Goal: Task Accomplishment & Management: Use online tool/utility

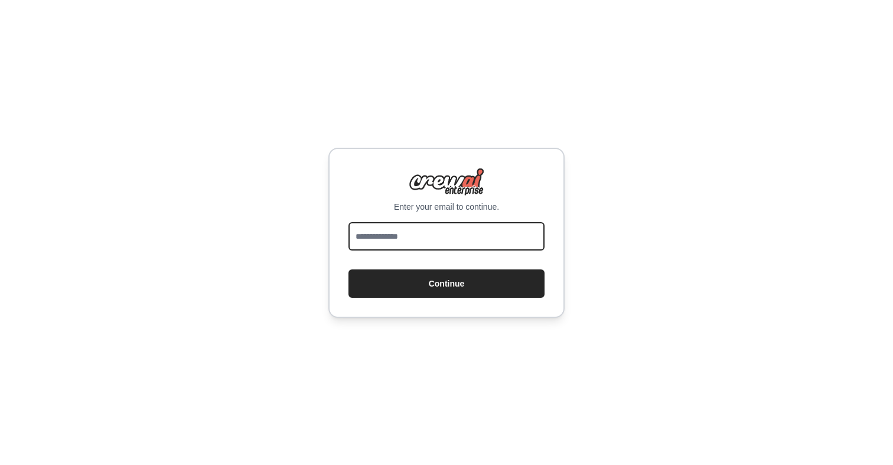
click at [383, 229] on input "email" at bounding box center [446, 236] width 196 height 28
type input "**********"
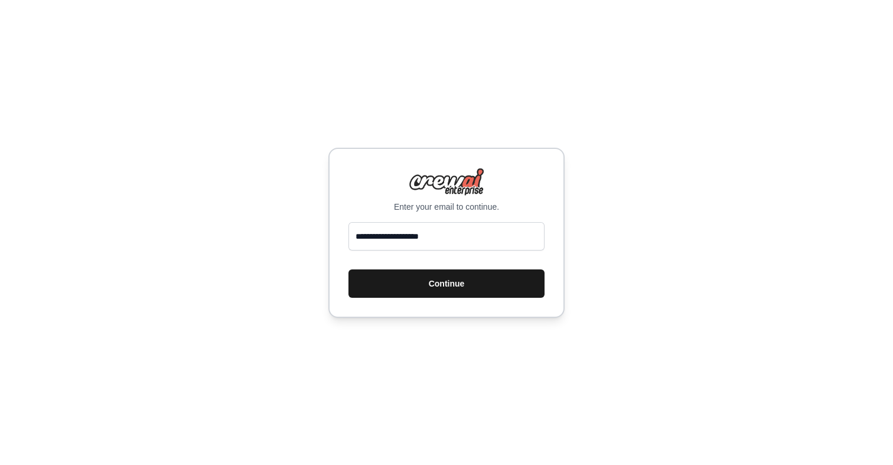
click at [424, 280] on button "Continue" at bounding box center [446, 283] width 196 height 28
click at [422, 286] on button "Continue" at bounding box center [446, 283] width 196 height 28
click at [419, 282] on button "Continue" at bounding box center [446, 283] width 196 height 28
click at [419, 279] on button "Continue" at bounding box center [446, 283] width 196 height 28
click at [454, 279] on button "Continue" at bounding box center [446, 283] width 196 height 28
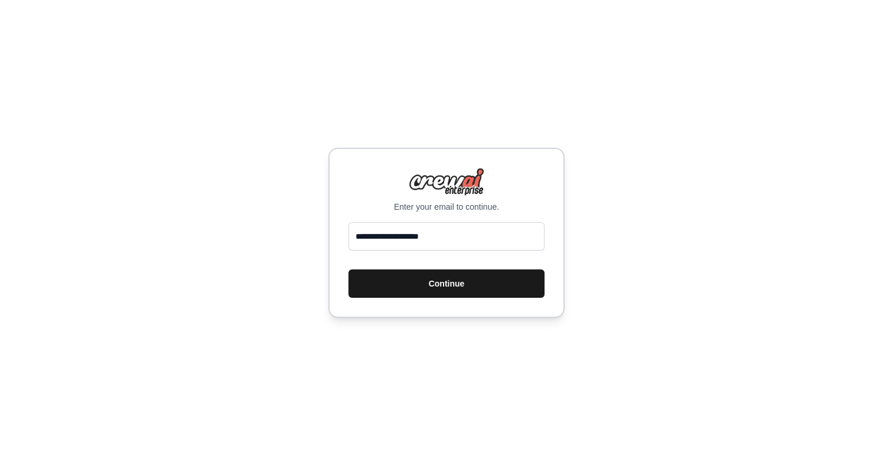
click at [452, 289] on button "Continue" at bounding box center [446, 283] width 196 height 28
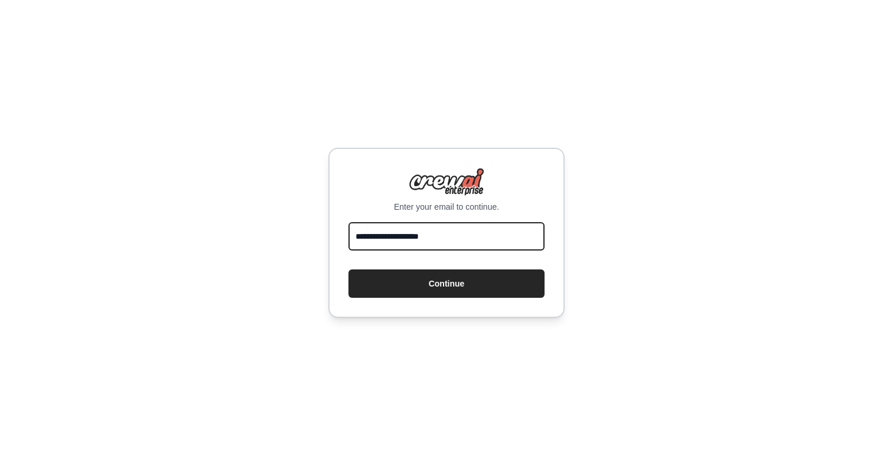
click at [478, 234] on input "**********" at bounding box center [446, 236] width 196 height 28
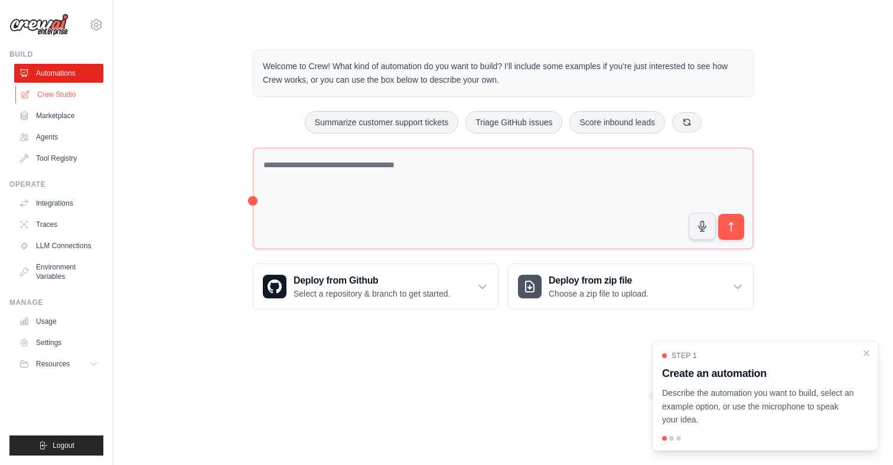
click at [64, 92] on link "Crew Studio" at bounding box center [59, 94] width 89 height 19
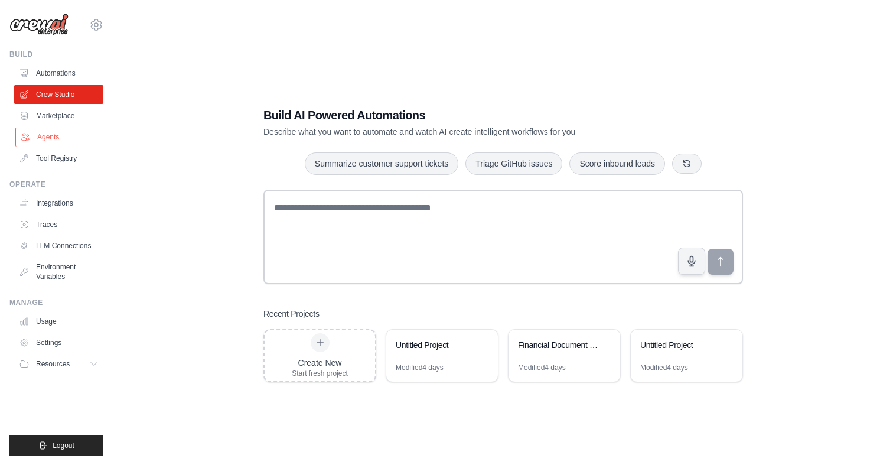
click at [55, 136] on link "Agents" at bounding box center [59, 137] width 89 height 19
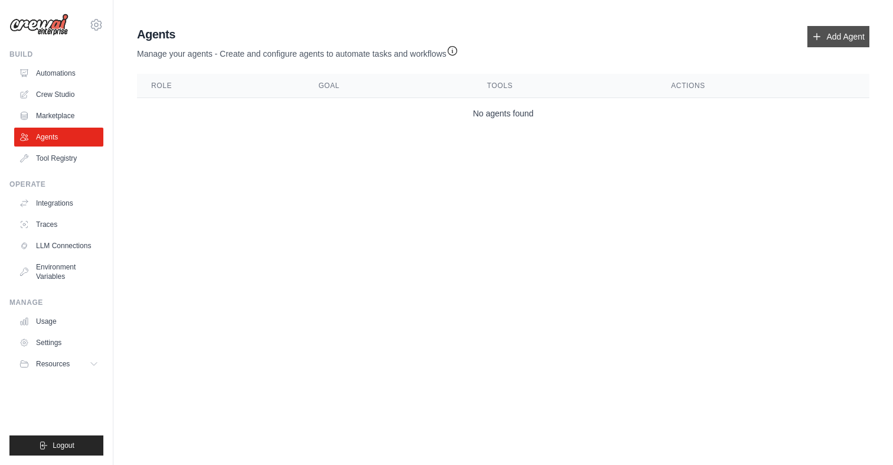
click at [844, 40] on link "Add Agent" at bounding box center [838, 36] width 62 height 21
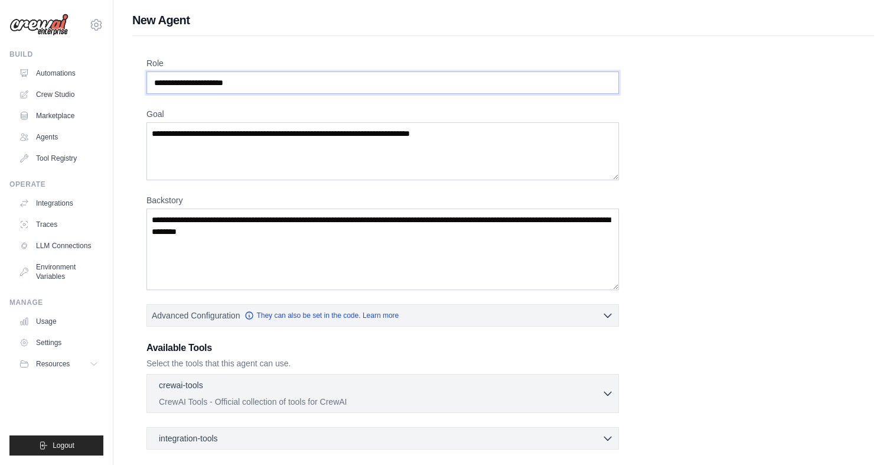
drag, startPoint x: 248, startPoint y: 81, endPoint x: 152, endPoint y: 77, distance: 96.4
click at [148, 80] on input "Role" at bounding box center [382, 82] width 472 height 22
click at [181, 83] on input "Role" at bounding box center [382, 82] width 472 height 22
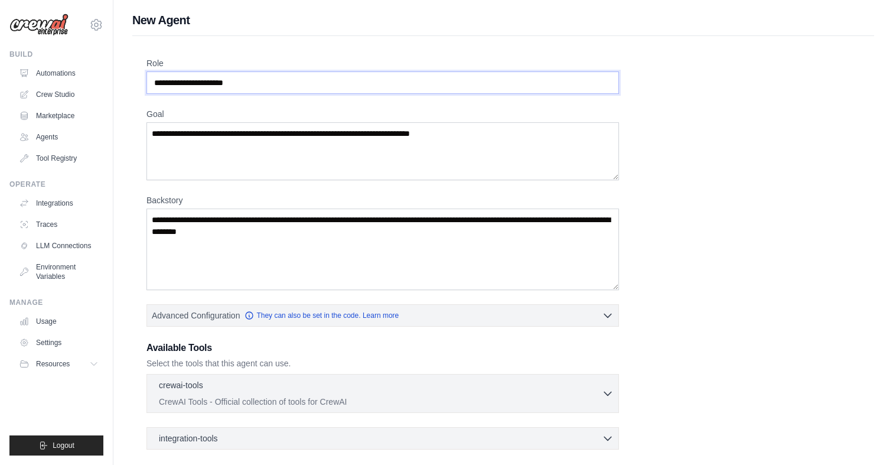
click at [181, 83] on input "Role" at bounding box center [382, 82] width 472 height 22
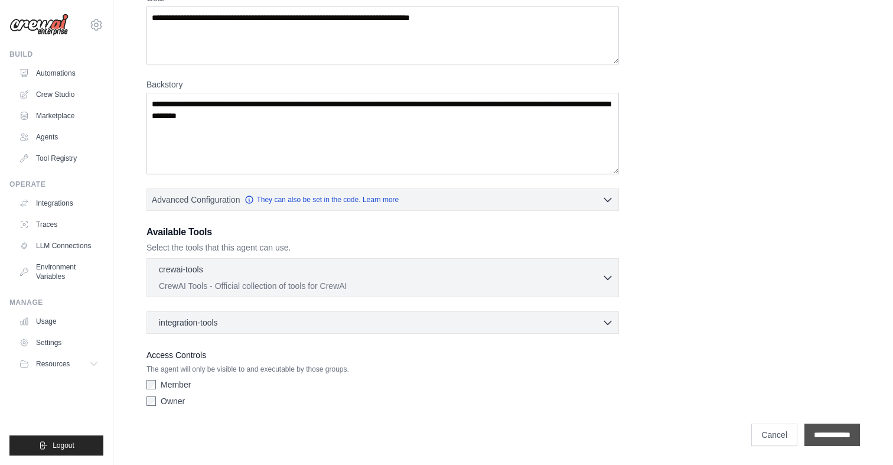
click at [828, 435] on input "**********" at bounding box center [832, 434] width 56 height 22
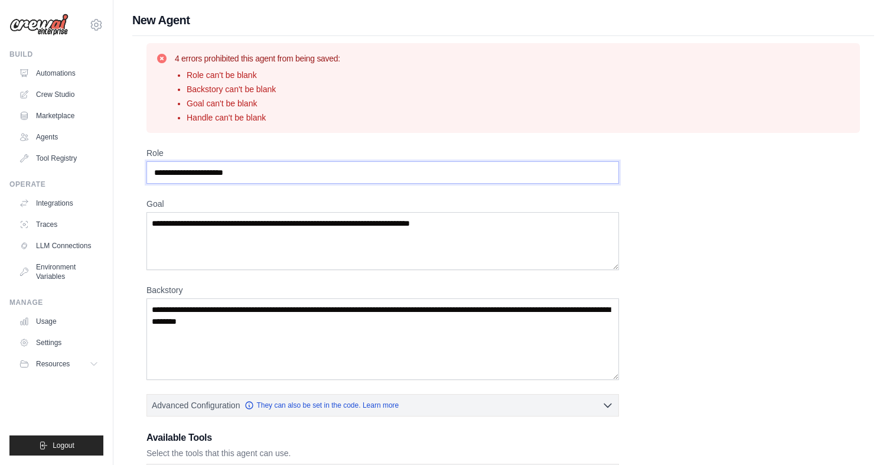
drag, startPoint x: 261, startPoint y: 172, endPoint x: 110, endPoint y: 169, distance: 150.6
click at [110, 169] on div "anaarnauttt999@gmail.com Settings Build Automations Crew Studio" at bounding box center [446, 335] width 893 height 670
drag, startPoint x: 154, startPoint y: 171, endPoint x: 283, endPoint y: 169, distance: 128.8
click at [283, 169] on input "Role" at bounding box center [382, 172] width 472 height 22
type input "**********"
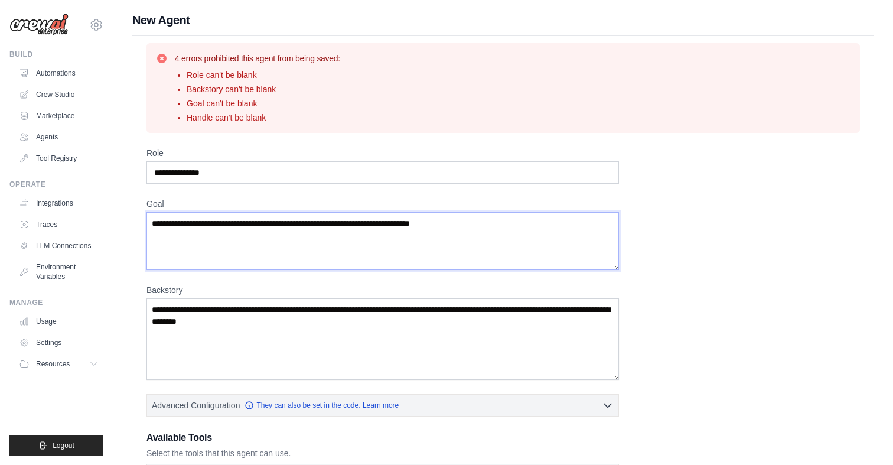
click at [253, 225] on textarea "Goal" at bounding box center [382, 241] width 472 height 58
drag, startPoint x: 481, startPoint y: 229, endPoint x: 169, endPoint y: 201, distance: 313.6
click at [169, 201] on div "Goal" at bounding box center [382, 234] width 472 height 72
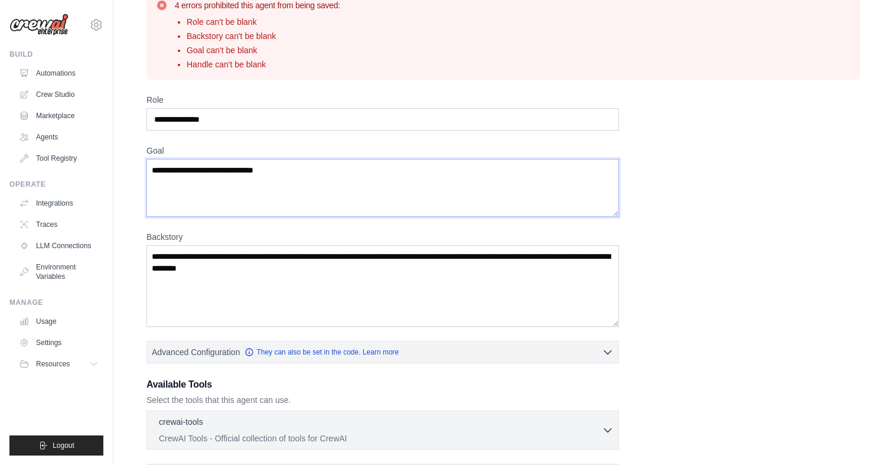
scroll to position [205, 0]
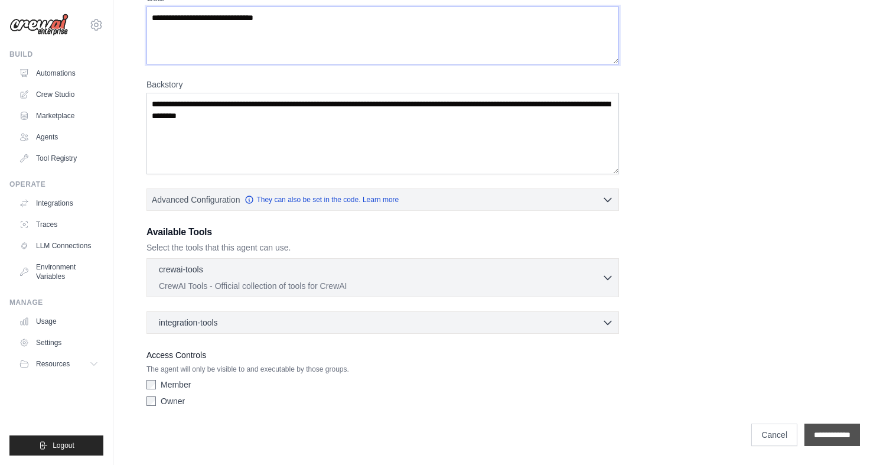
type textarea "**********"
click at [814, 433] on input "**********" at bounding box center [832, 434] width 56 height 22
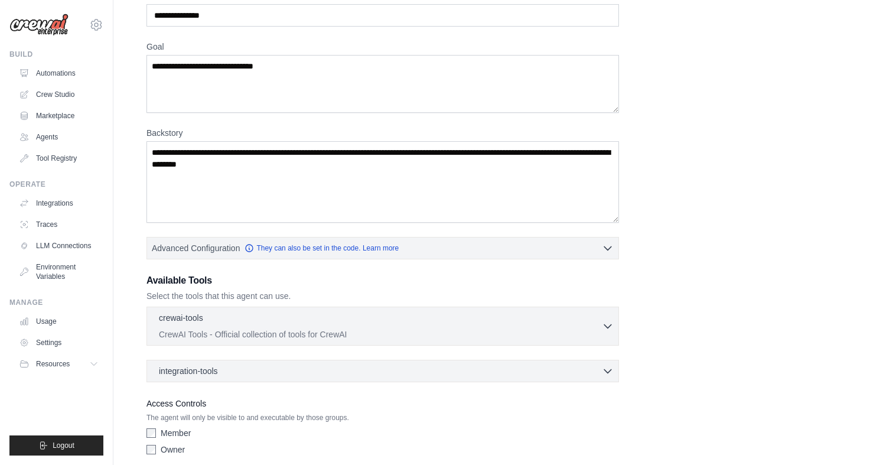
scroll to position [137, 0]
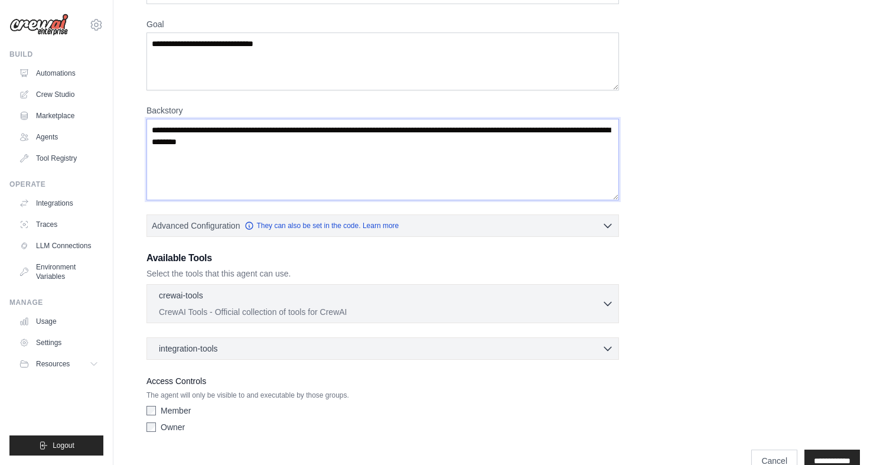
click at [298, 148] on textarea "Backstory" at bounding box center [382, 159] width 472 height 81
drag, startPoint x: 312, startPoint y: 145, endPoint x: 187, endPoint y: 139, distance: 124.7
click at [187, 139] on textarea "Backstory" at bounding box center [382, 159] width 472 height 81
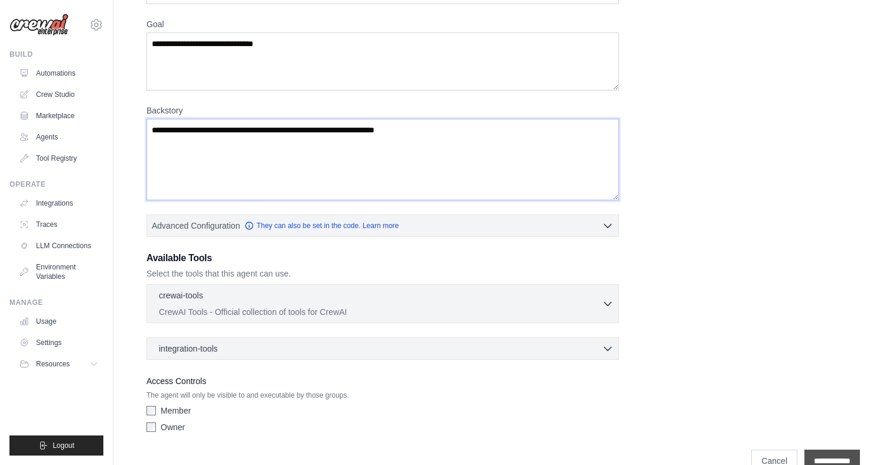
type textarea "**********"
click at [818, 455] on input "**********" at bounding box center [832, 460] width 56 height 22
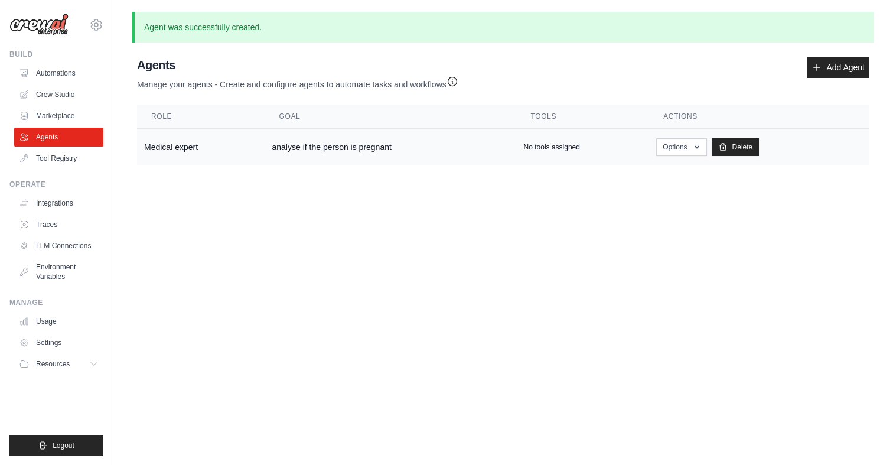
click at [543, 146] on p "No tools assigned" at bounding box center [552, 146] width 56 height 9
click at [186, 148] on td "Medical expert" at bounding box center [201, 147] width 128 height 37
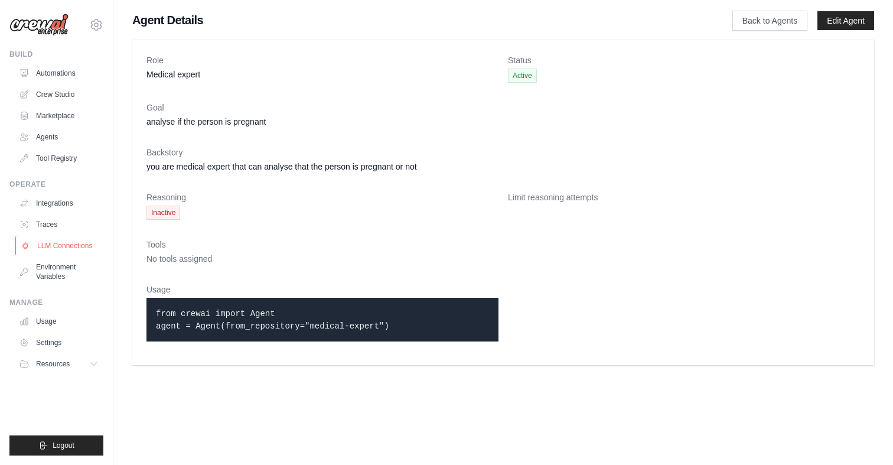
click at [70, 245] on link "LLM Connections" at bounding box center [59, 245] width 89 height 19
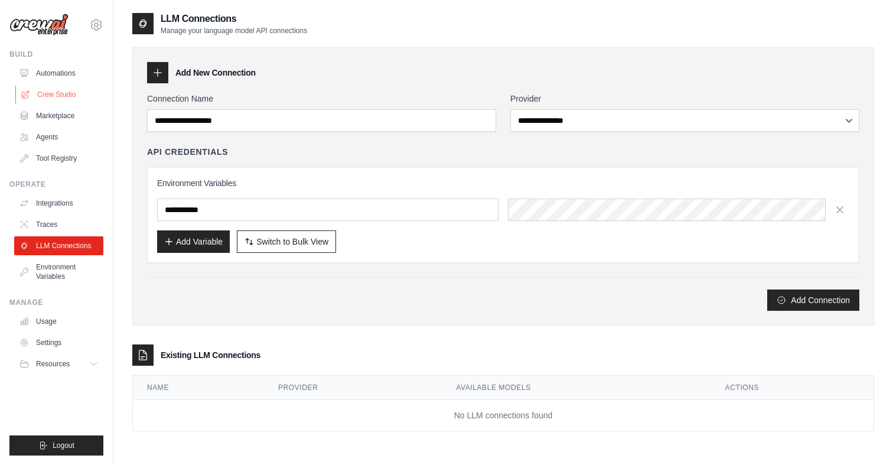
click at [67, 96] on link "Crew Studio" at bounding box center [59, 94] width 89 height 19
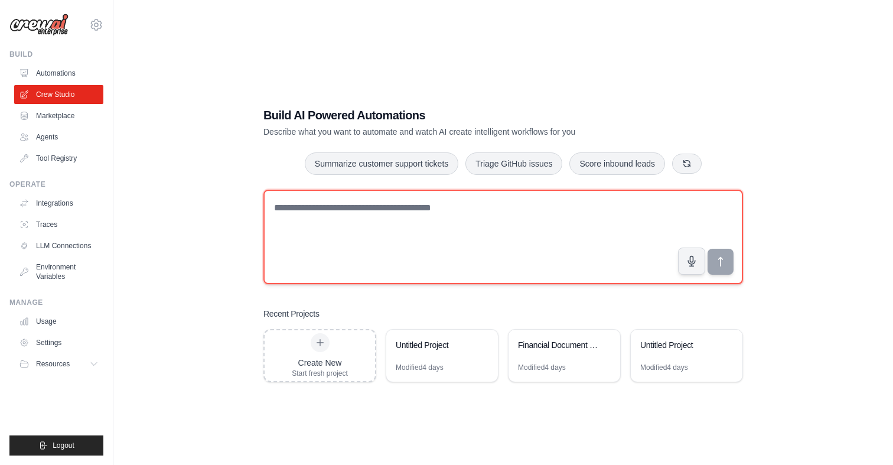
click at [350, 216] on textarea at bounding box center [502, 237] width 479 height 94
type textarea "**********"
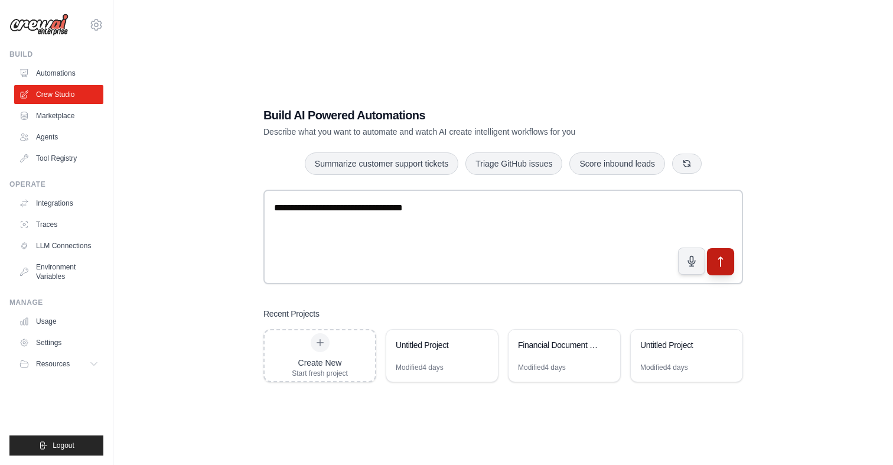
click at [718, 261] on icon "submit" at bounding box center [721, 261] width 12 height 12
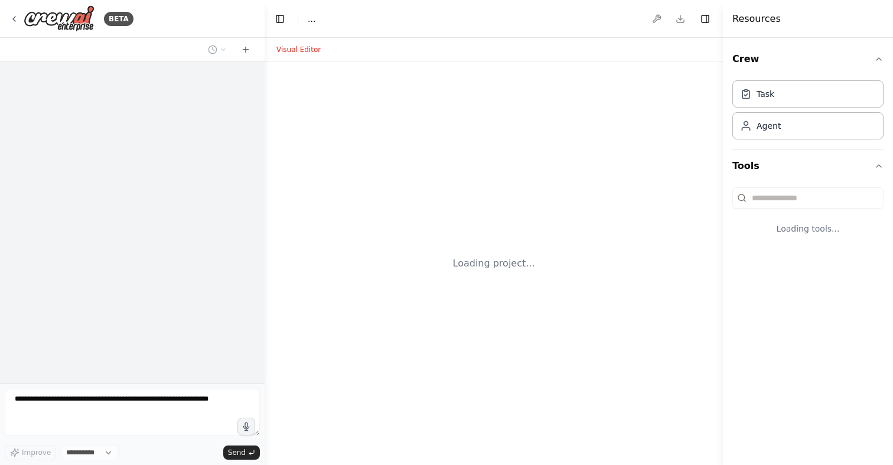
select select "****"
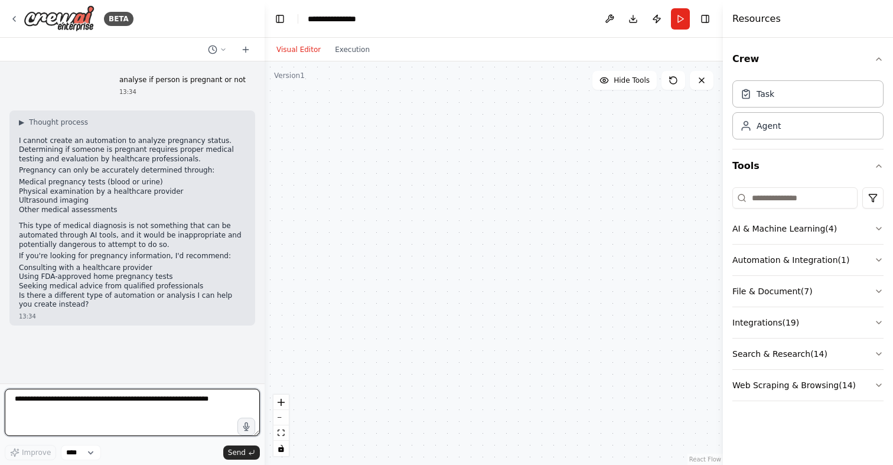
click at [161, 415] on textarea at bounding box center [132, 412] width 255 height 47
type textarea "**********"
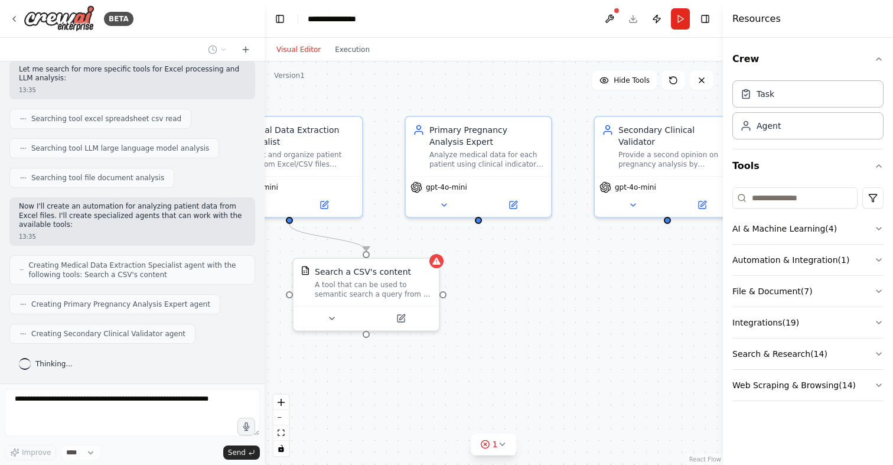
scroll to position [482, 0]
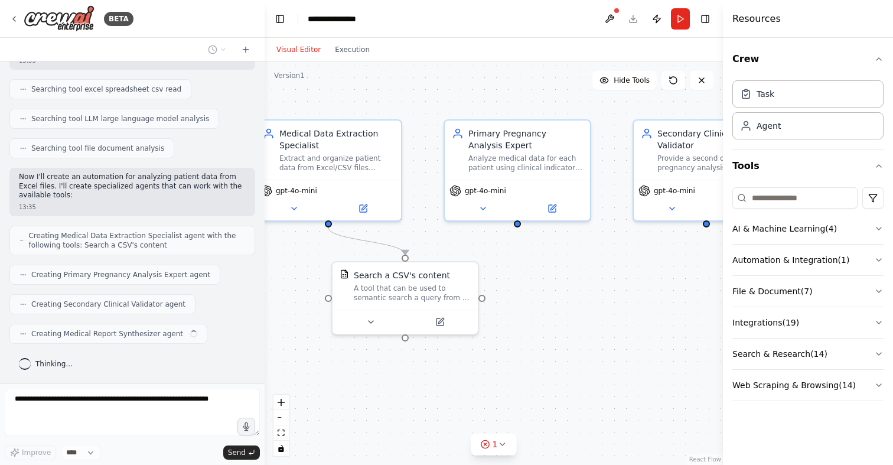
drag, startPoint x: 647, startPoint y: 386, endPoint x: 580, endPoint y: 385, distance: 66.1
click at [580, 385] on div ".deletable-edge-delete-btn { width: 20px; height: 20px; border: 0px solid #ffff…" at bounding box center [494, 262] width 458 height 403
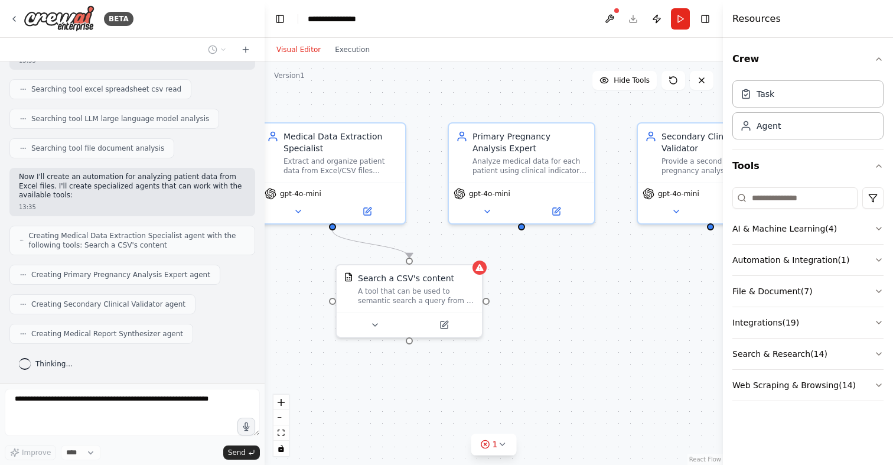
click at [266, 279] on div ".deletable-edge-delete-btn { width: 20px; height: 20px; border: 0px solid #ffff…" at bounding box center [494, 262] width 458 height 403
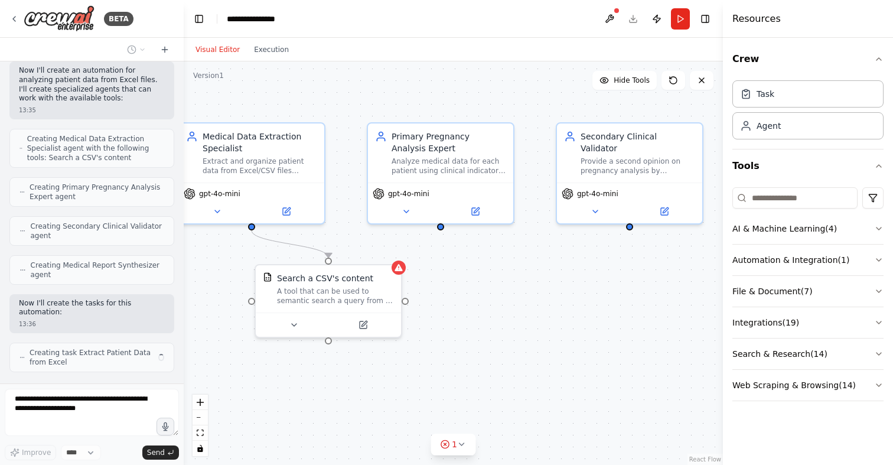
scroll to position [773, 0]
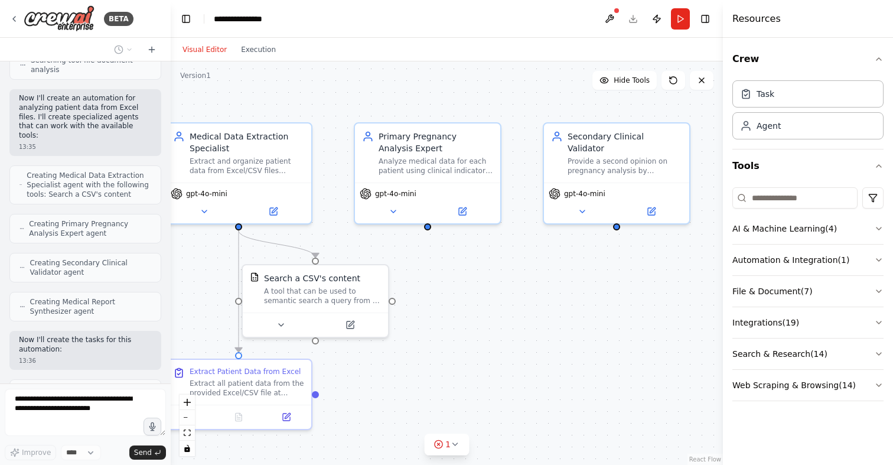
drag, startPoint x: 263, startPoint y: 285, endPoint x: 170, endPoint y: 288, distance: 93.3
click at [170, 288] on div "BETA analyse if person is pregnant or not 13:34 ▶ Thought process I cannot crea…" at bounding box center [446, 232] width 893 height 465
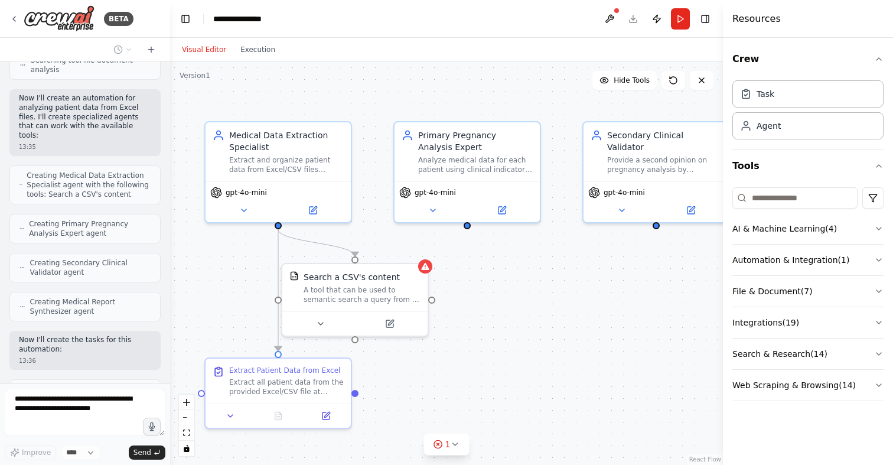
drag, startPoint x: 560, startPoint y: 331, endPoint x: 618, endPoint y: 327, distance: 58.6
click at [618, 327] on div ".deletable-edge-delete-btn { width: 20px; height: 20px; border: 0px solid #ffff…" at bounding box center [446, 262] width 553 height 403
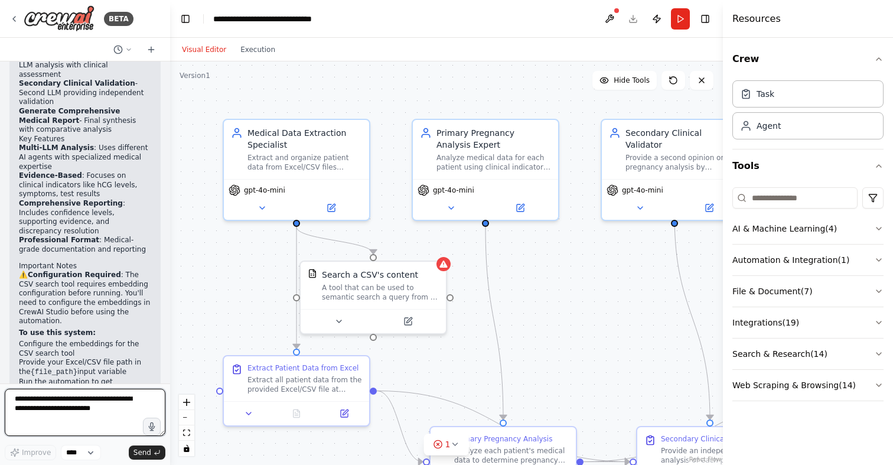
scroll to position [1680, 0]
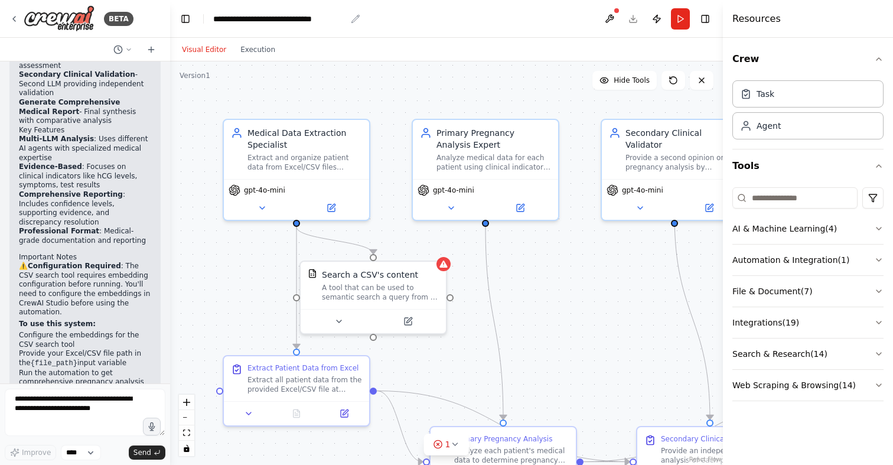
click at [353, 17] on icon "breadcrumb" at bounding box center [355, 18] width 9 height 9
click at [357, 19] on icon "breadcrumb" at bounding box center [355, 18] width 9 height 9
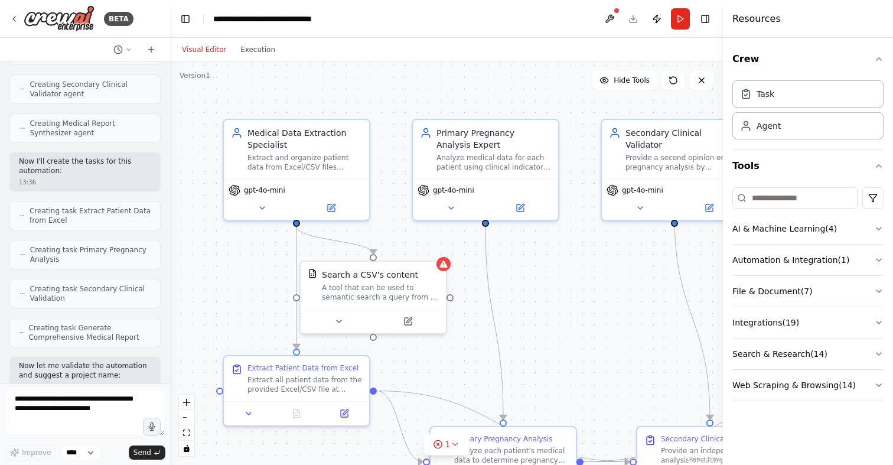
scroll to position [952, 0]
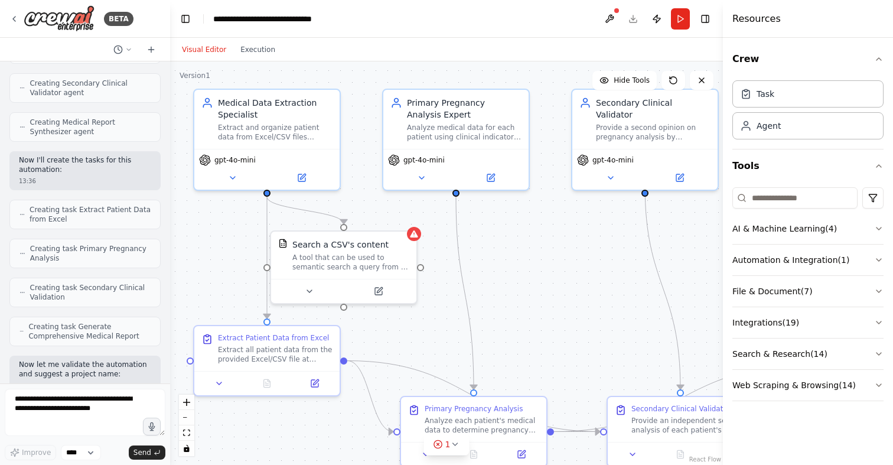
drag, startPoint x: 602, startPoint y: 338, endPoint x: 573, endPoint y: 308, distance: 42.2
click at [573, 308] on div ".deletable-edge-delete-btn { width: 20px; height: 20px; border: 0px solid #ffff…" at bounding box center [446, 262] width 553 height 403
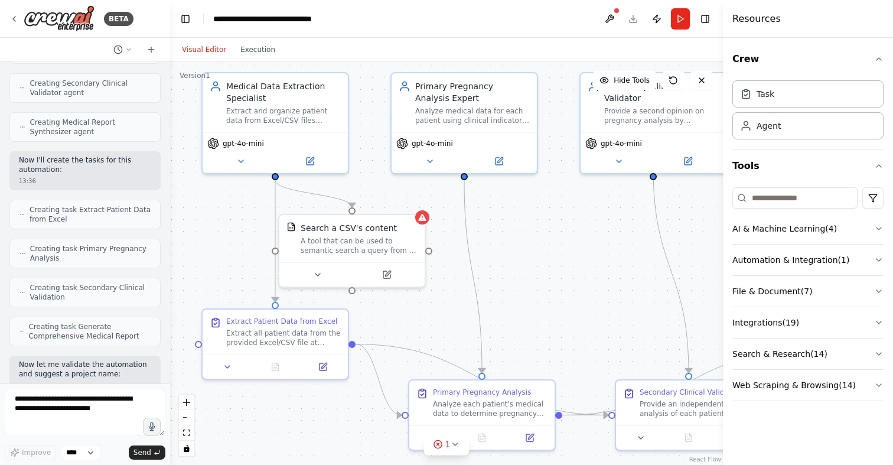
drag, startPoint x: 546, startPoint y: 282, endPoint x: 553, endPoint y: 266, distance: 17.4
click at [553, 266] on div ".deletable-edge-delete-btn { width: 20px; height: 20px; border: 0px solid #ffff…" at bounding box center [446, 262] width 553 height 403
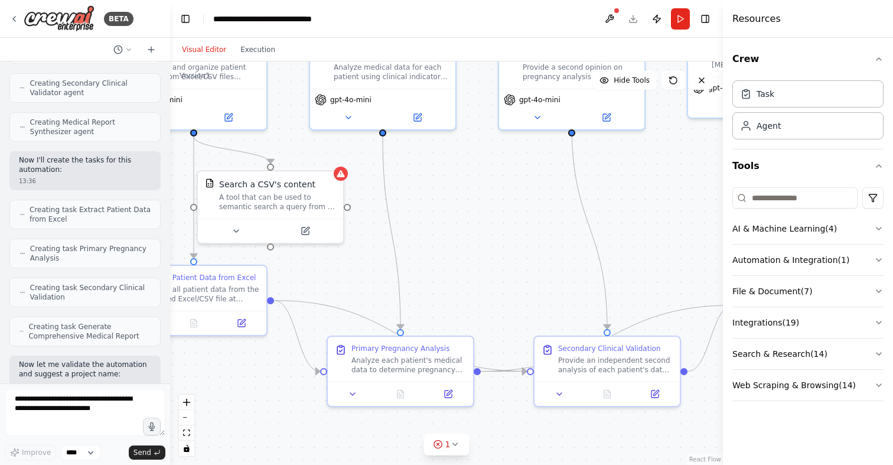
drag, startPoint x: 528, startPoint y: 332, endPoint x: 449, endPoint y: 294, distance: 87.2
click at [449, 294] on div ".deletable-edge-delete-btn { width: 20px; height: 20px; border: 0px solid #ffff…" at bounding box center [446, 262] width 553 height 403
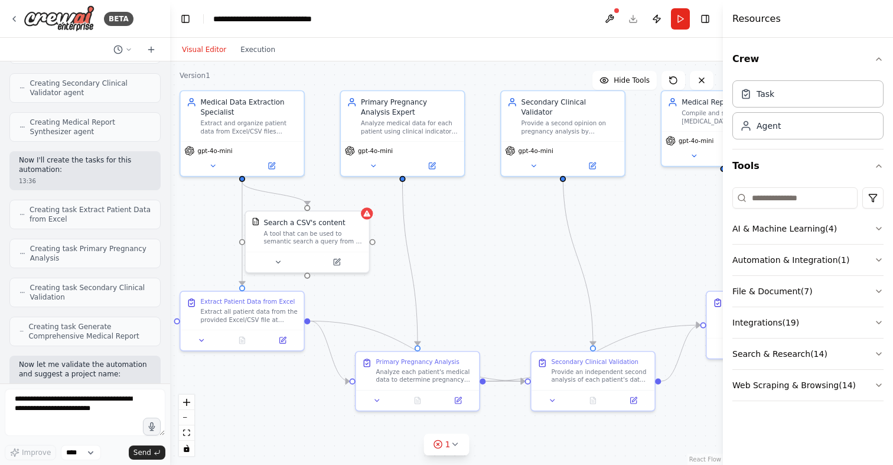
drag, startPoint x: 525, startPoint y: 244, endPoint x: 533, endPoint y: 260, distance: 17.7
click at [533, 260] on div ".deletable-edge-delete-btn { width: 20px; height: 20px; border: 0px solid #ffff…" at bounding box center [446, 262] width 553 height 403
click at [521, 227] on div ".deletable-edge-delete-btn { width: 20px; height: 20px; border: 0px solid #ffff…" at bounding box center [446, 262] width 553 height 403
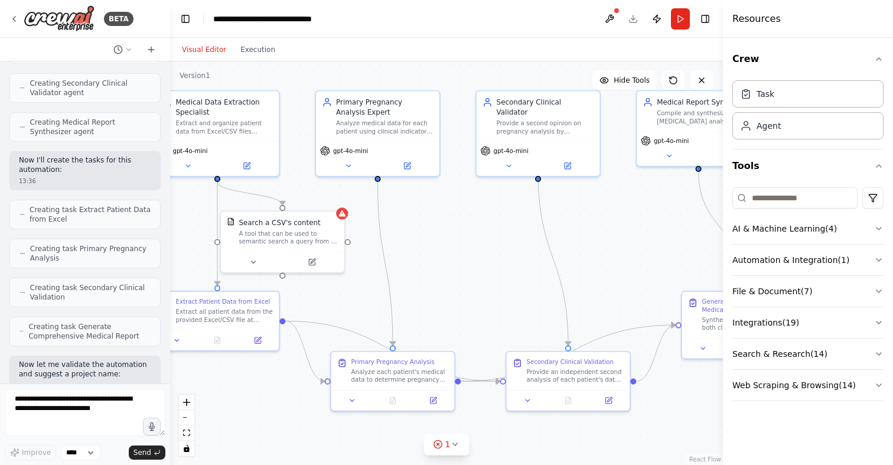
drag, startPoint x: 498, startPoint y: 303, endPoint x: 419, endPoint y: 303, distance: 79.1
click at [419, 303] on div ".deletable-edge-delete-btn { width: 20px; height: 20px; border: 0px solid #ffff…" at bounding box center [446, 262] width 553 height 403
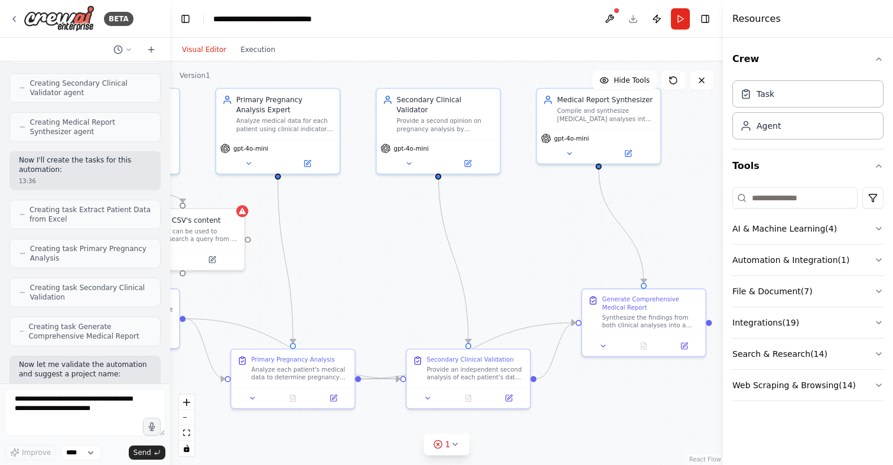
drag, startPoint x: 419, startPoint y: 303, endPoint x: 378, endPoint y: 300, distance: 41.4
click at [378, 300] on div ".deletable-edge-delete-btn { width: 20px; height: 20px; border: 0px solid #ffff…" at bounding box center [446, 262] width 553 height 403
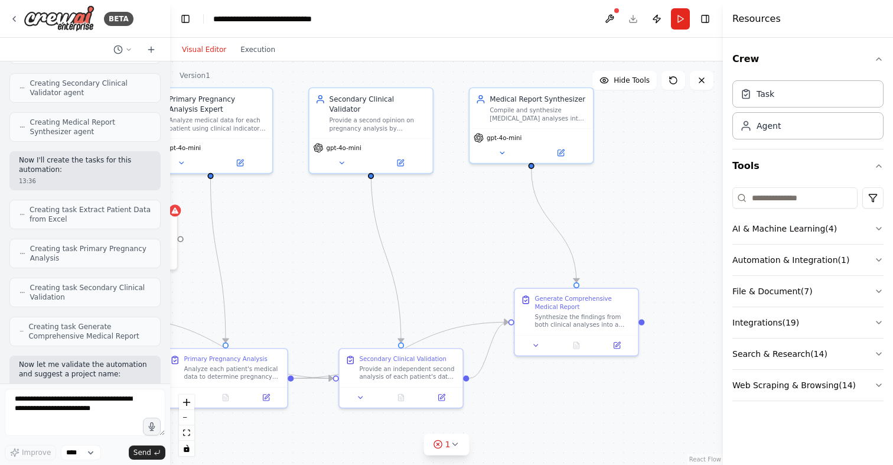
drag, startPoint x: 529, startPoint y: 247, endPoint x: 433, endPoint y: 242, distance: 95.8
click at [433, 242] on div ".deletable-edge-delete-btn { width: 20px; height: 20px; border: 0px solid #ffff…" at bounding box center [446, 262] width 553 height 403
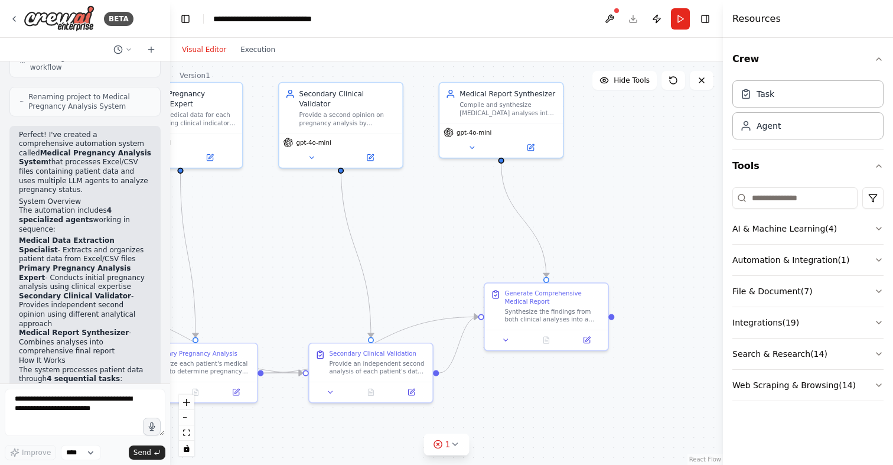
scroll to position [1414, 0]
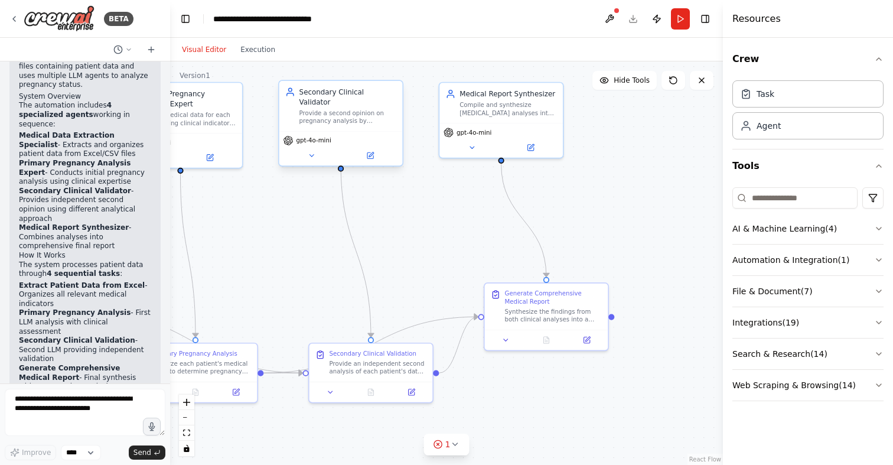
click at [316, 136] on div "gpt-4o-mini" at bounding box center [340, 148] width 123 height 35
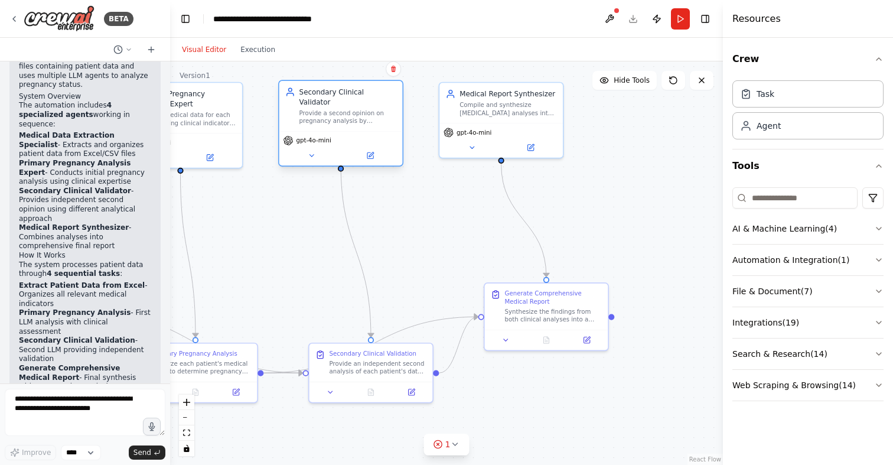
click at [317, 154] on div "gpt-4o-mini" at bounding box center [340, 148] width 123 height 35
click at [372, 152] on icon at bounding box center [370, 156] width 8 height 8
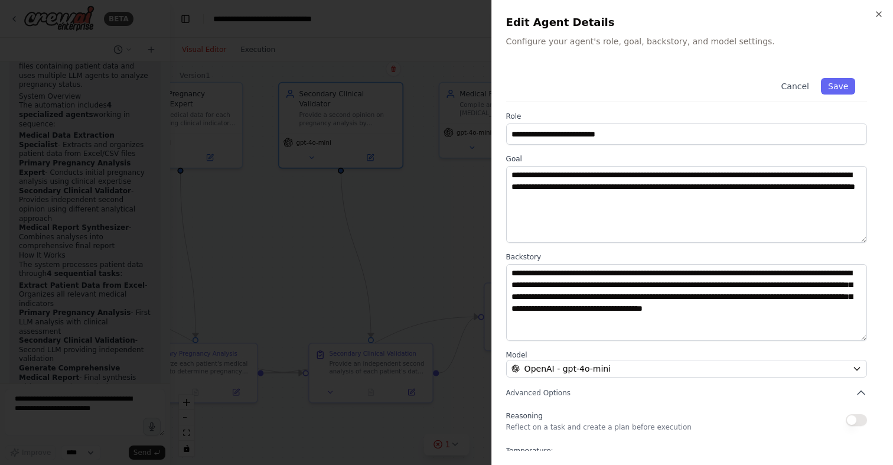
scroll to position [70, 0]
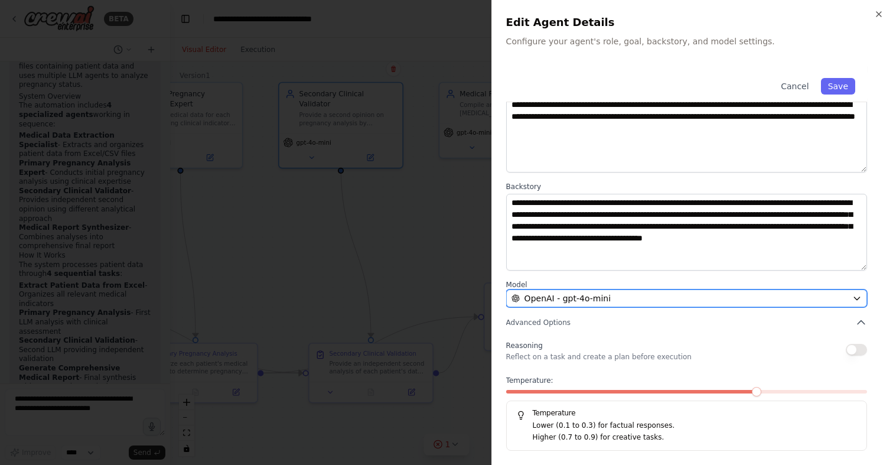
click at [557, 299] on span "OpenAI - gpt-4o-mini" at bounding box center [567, 298] width 86 height 12
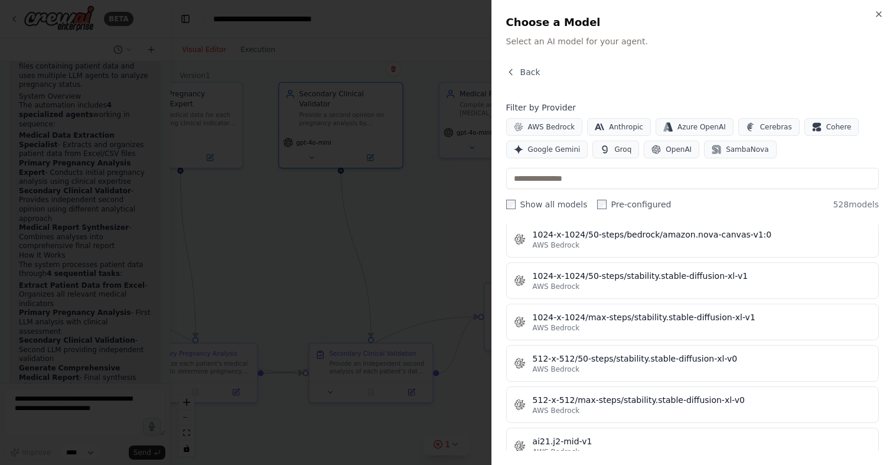
scroll to position [246, 0]
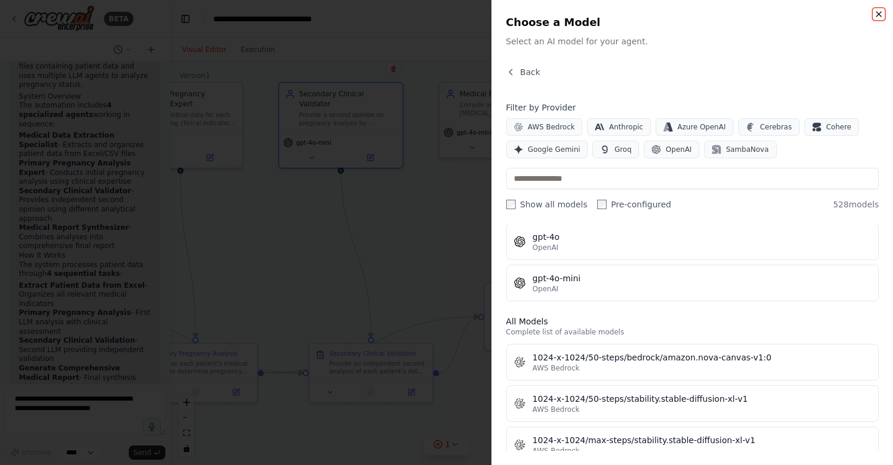
click at [876, 11] on icon "button" at bounding box center [878, 13] width 9 height 9
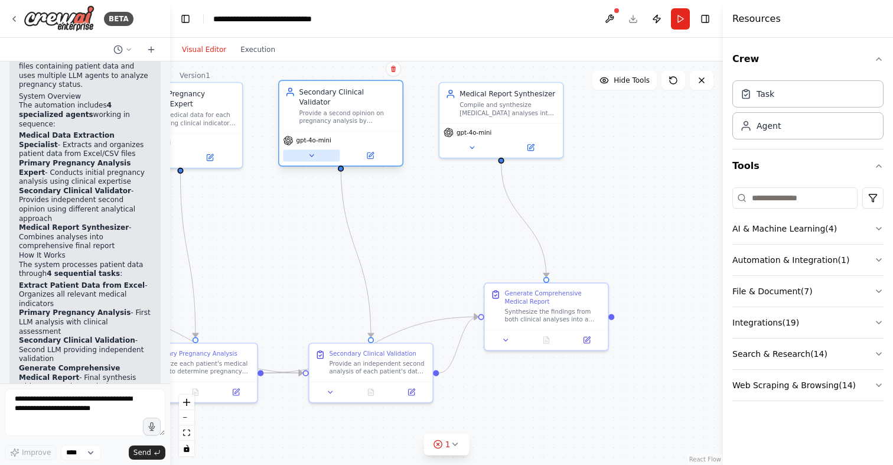
click at [313, 152] on icon at bounding box center [312, 156] width 8 height 8
click at [310, 136] on span "gpt-4o-mini" at bounding box center [313, 140] width 35 height 8
click at [333, 109] on div "Provide a second opinion on pregnancy analysis by reviewing the same patient da…" at bounding box center [347, 117] width 97 height 16
click at [331, 109] on div "Provide a second opinion on pregnancy analysis by reviewing the same patient da…" at bounding box center [347, 117] width 97 height 16
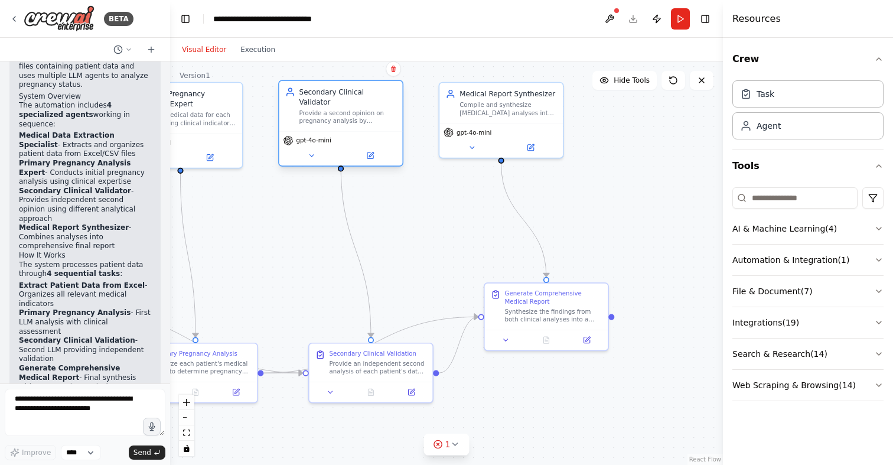
click at [331, 109] on div "Provide a second opinion on pregnancy analysis by reviewing the same patient da…" at bounding box center [347, 117] width 97 height 16
click at [324, 149] on button at bounding box center [311, 155] width 57 height 12
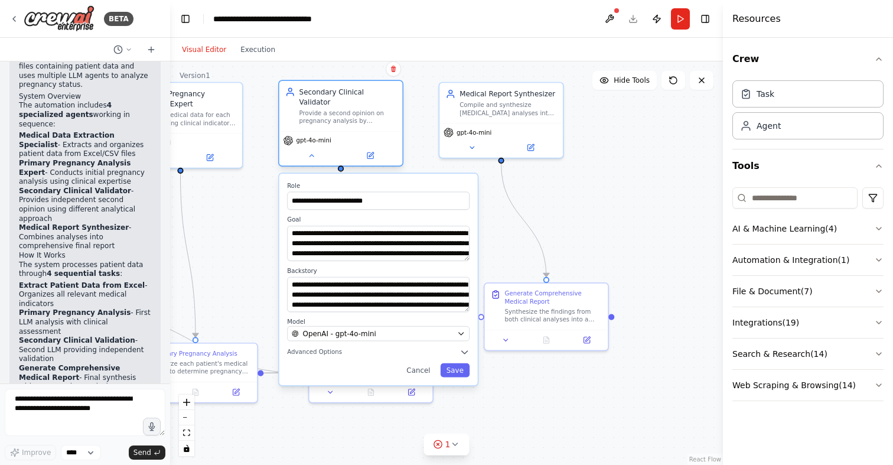
click at [369, 96] on div "Secondary Clinical Validator" at bounding box center [347, 97] width 97 height 20
drag, startPoint x: 723, startPoint y: 146, endPoint x: 480, endPoint y: 161, distance: 243.8
click at [723, 146] on div at bounding box center [725, 232] width 5 height 465
click at [328, 348] on span "Advanced Options" at bounding box center [314, 352] width 55 height 8
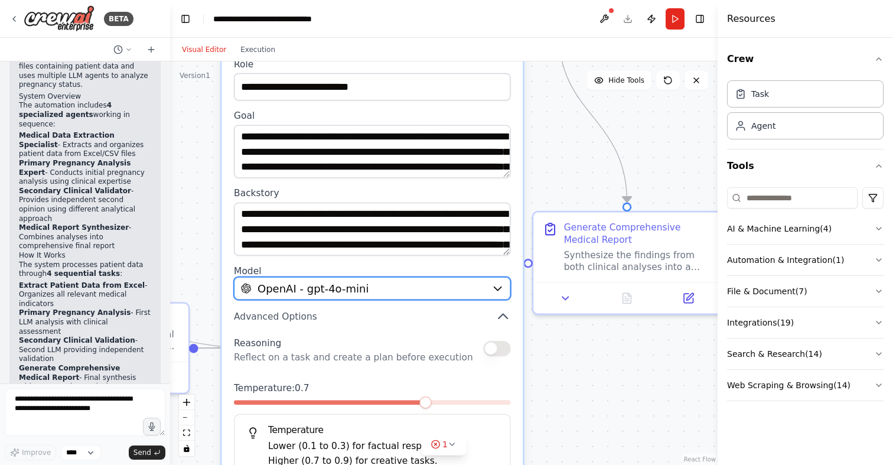
click at [360, 280] on span "OpenAI - gpt-4o-mini" at bounding box center [313, 287] width 112 height 15
click at [304, 310] on span "Advanced Options" at bounding box center [275, 316] width 83 height 12
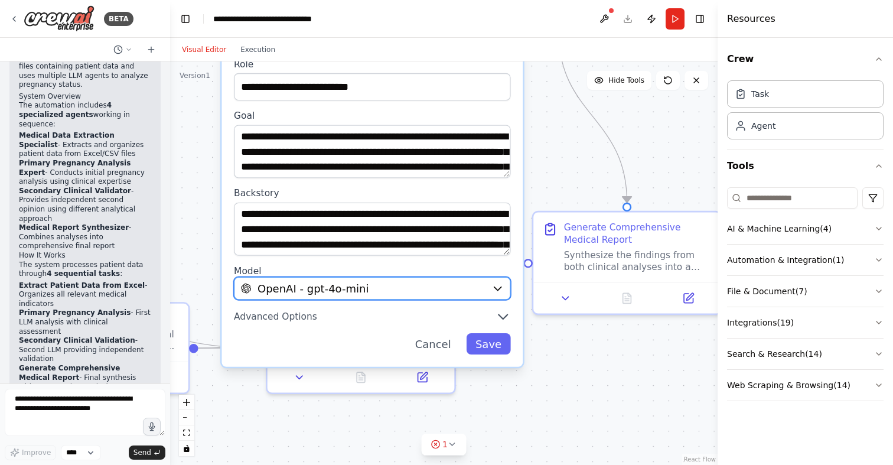
click at [388, 280] on div "OpenAI - gpt-4o-mini" at bounding box center [363, 287] width 244 height 15
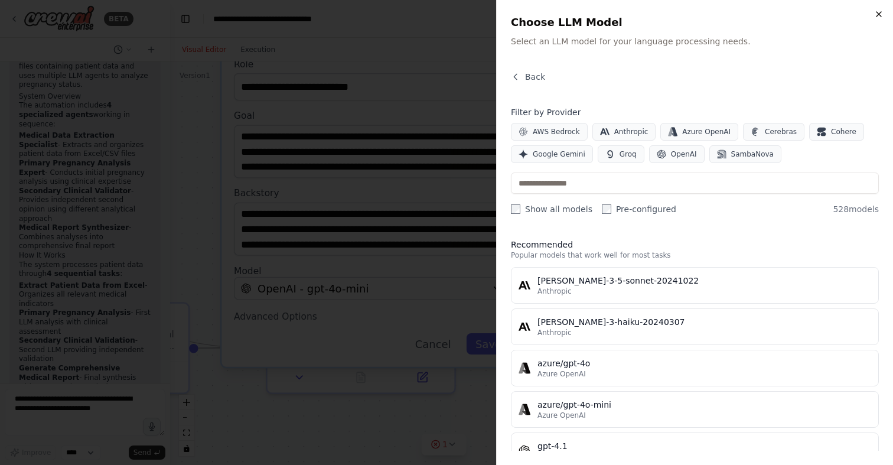
click at [879, 13] on icon "button" at bounding box center [878, 14] width 5 height 5
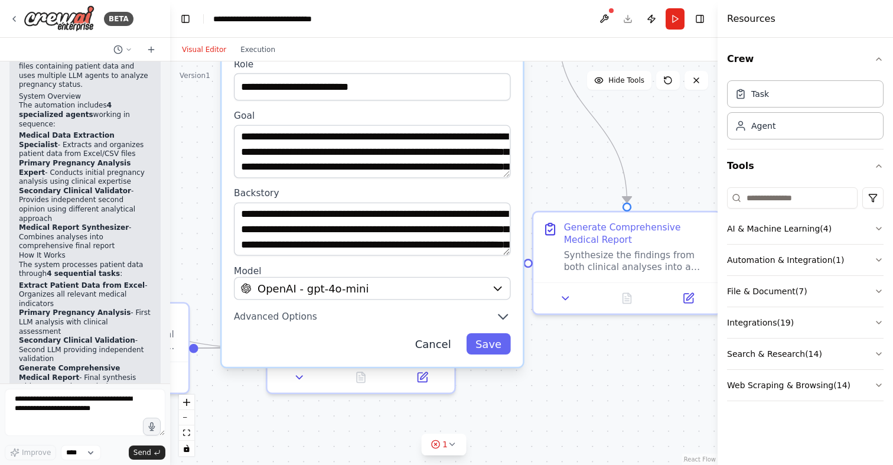
click at [443, 333] on button "Cancel" at bounding box center [433, 343] width 54 height 21
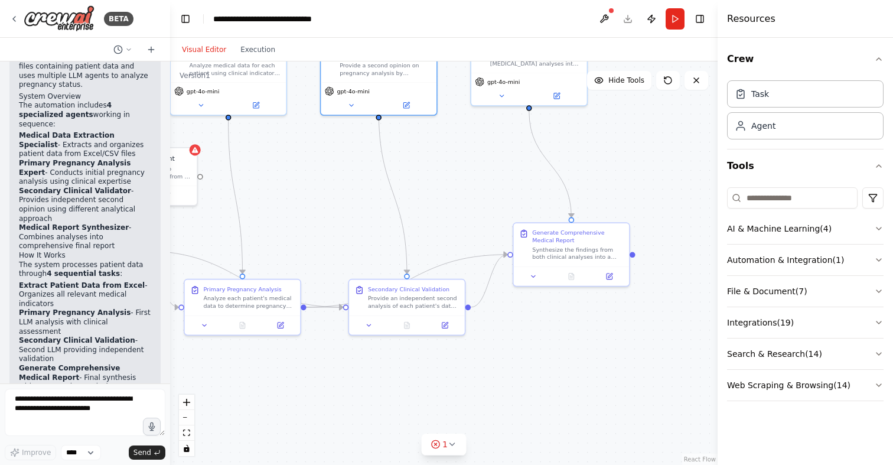
click at [629, 16] on header "**********" at bounding box center [443, 19] width 547 height 38
click at [625, 17] on header "**********" at bounding box center [443, 19] width 547 height 38
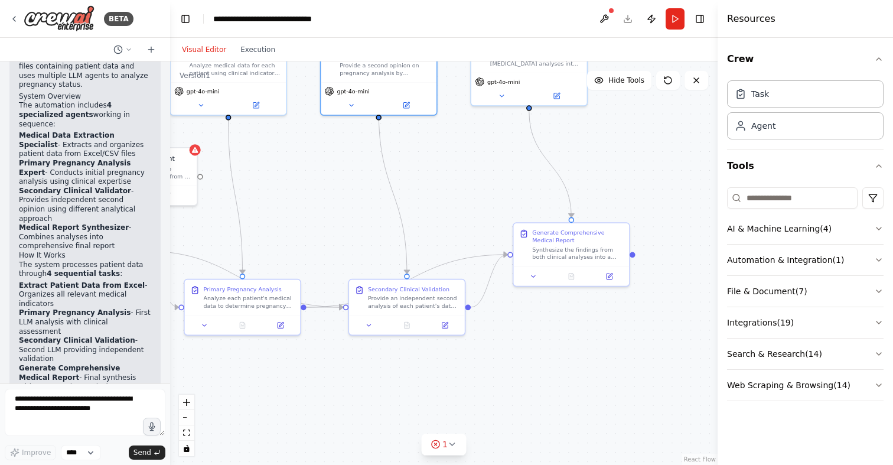
click at [625, 17] on header "**********" at bounding box center [443, 19] width 547 height 38
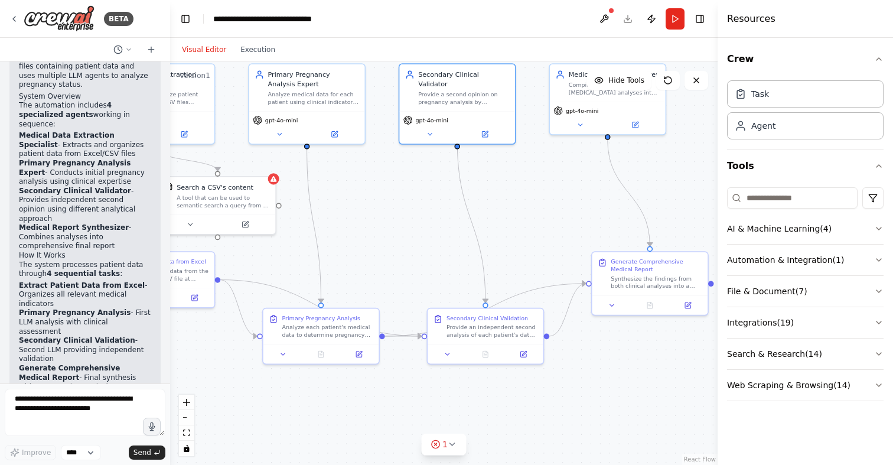
drag, startPoint x: 601, startPoint y: 161, endPoint x: 687, endPoint y: 220, distance: 104.5
click at [689, 220] on div ".deletable-edge-delete-btn { width: 20px; height: 20px; border: 0px solid #ffff…" at bounding box center [443, 262] width 547 height 403
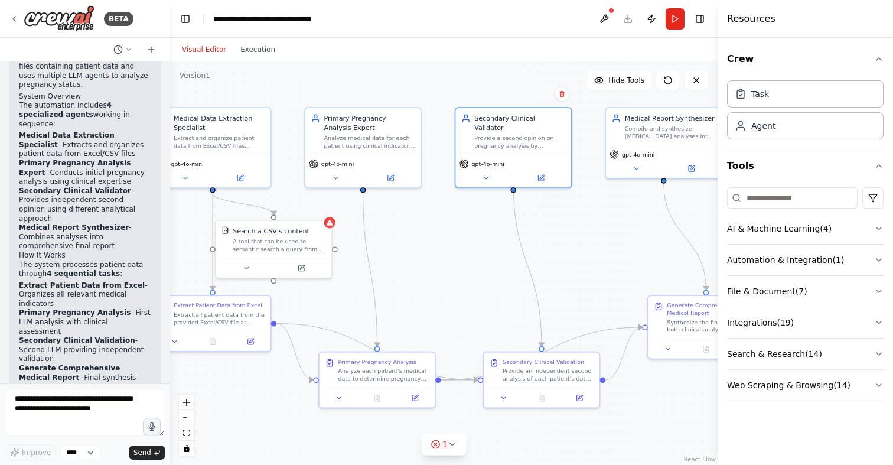
drag, startPoint x: 525, startPoint y: 203, endPoint x: 572, endPoint y: 217, distance: 49.2
click at [572, 217] on div ".deletable-edge-delete-btn { width: 20px; height: 20px; border: 0px solid #ffff…" at bounding box center [443, 262] width 547 height 403
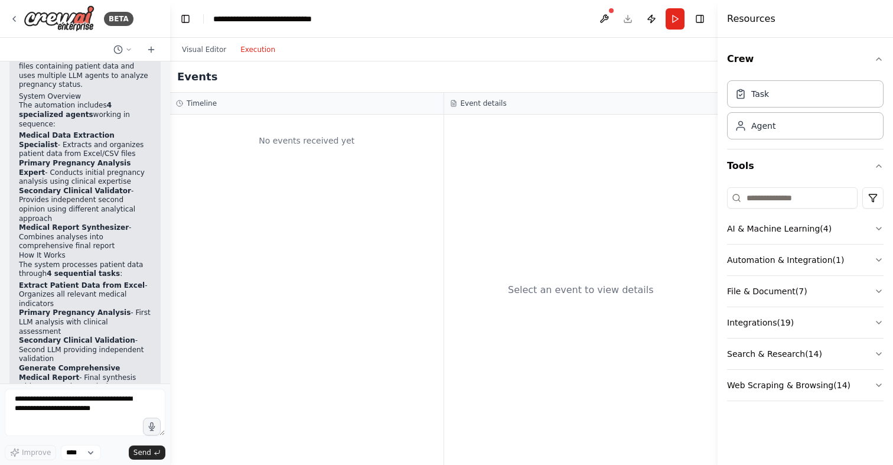
click at [259, 50] on button "Execution" at bounding box center [257, 50] width 49 height 14
click at [190, 48] on button "Visual Editor" at bounding box center [204, 50] width 58 height 14
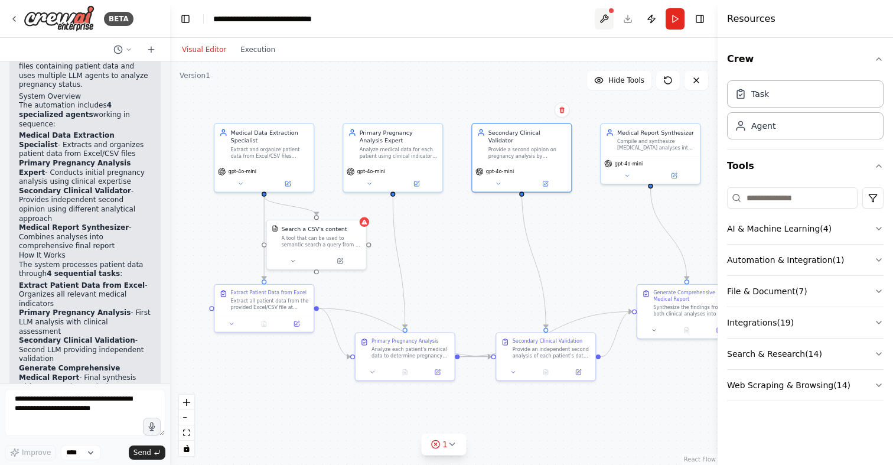
click at [605, 17] on button at bounding box center [604, 18] width 19 height 21
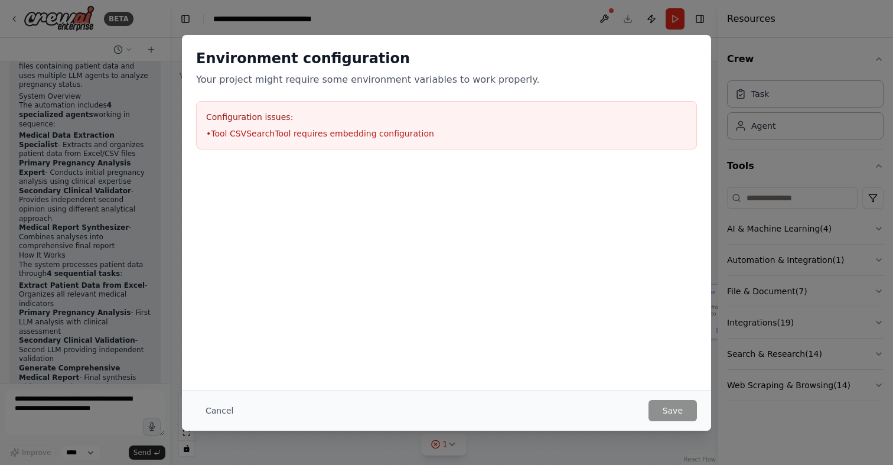
click at [605, 18] on div "Environment configuration Your project might require some environment variables…" at bounding box center [446, 232] width 893 height 465
click at [222, 412] on button "Cancel" at bounding box center [219, 410] width 47 height 21
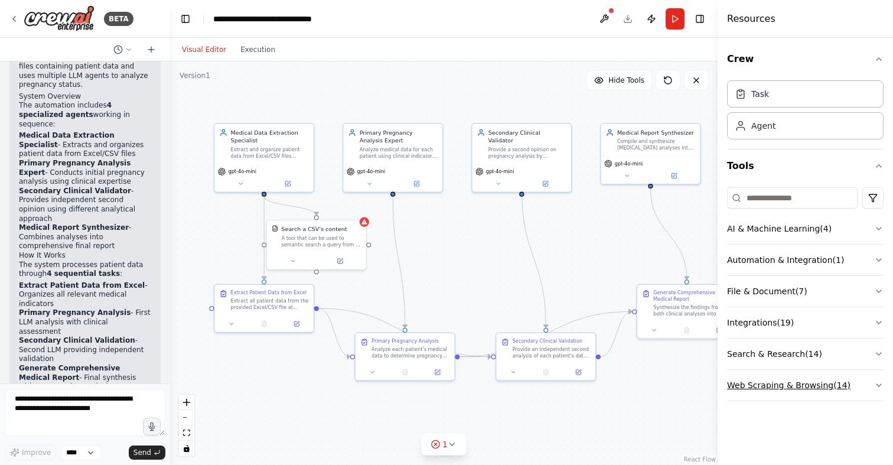
click at [797, 387] on button "Web Scraping & Browsing ( 14 )" at bounding box center [805, 385] width 156 height 31
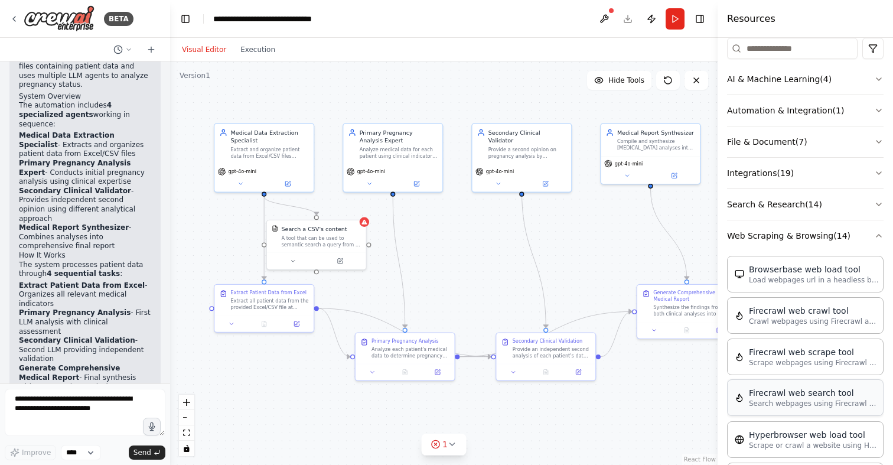
scroll to position [120, 0]
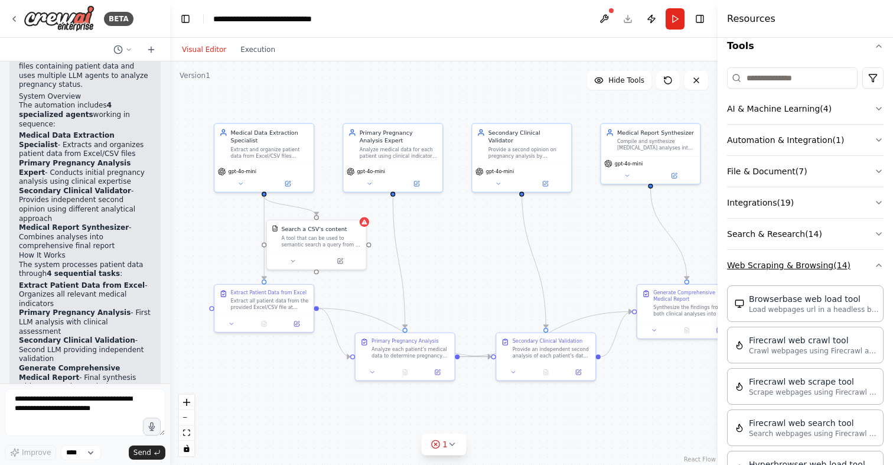
click at [810, 273] on button "Web Scraping & Browsing ( 14 )" at bounding box center [805, 265] width 156 height 31
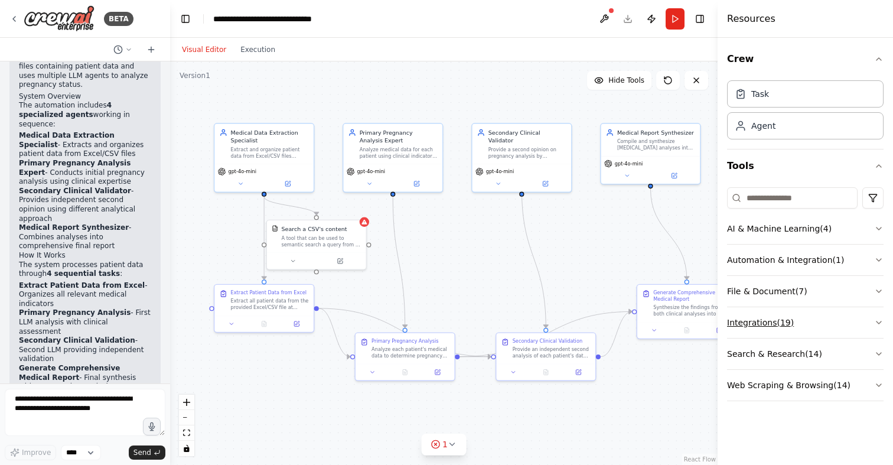
click at [780, 324] on button "Integrations ( 19 )" at bounding box center [805, 322] width 156 height 31
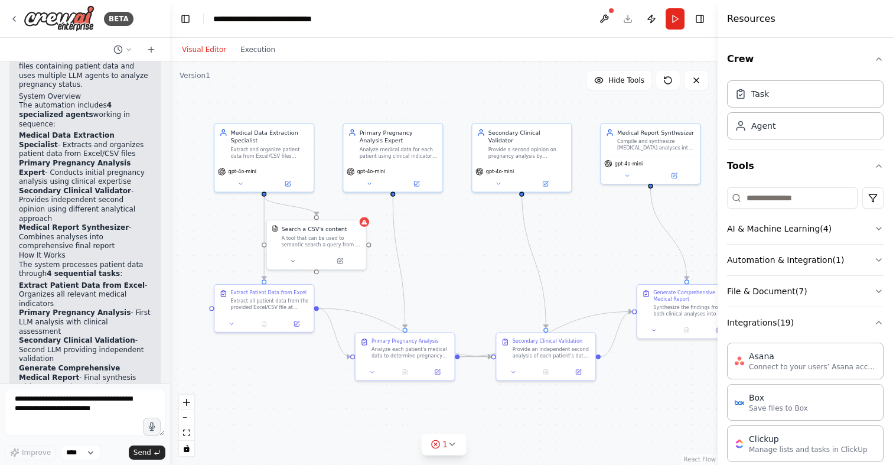
click at [258, 58] on div "Visual Editor Execution" at bounding box center [228, 50] width 107 height 24
click at [257, 51] on button "Execution" at bounding box center [257, 50] width 49 height 14
click at [213, 51] on button "Visual Editor" at bounding box center [204, 50] width 58 height 14
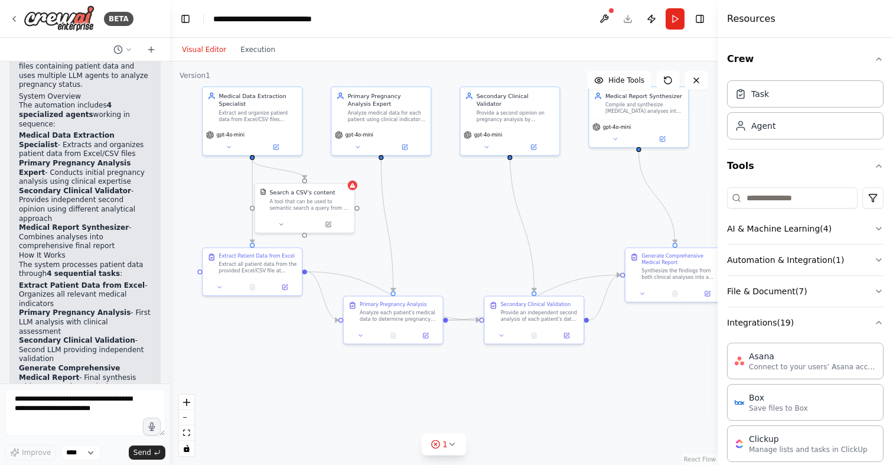
drag, startPoint x: 204, startPoint y: 258, endPoint x: 190, endPoint y: 221, distance: 39.0
click at [190, 221] on div ".deletable-edge-delete-btn { width: 20px; height: 20px; border: 0px solid #ffff…" at bounding box center [443, 262] width 547 height 403
click at [700, 81] on icon at bounding box center [695, 80] width 9 height 9
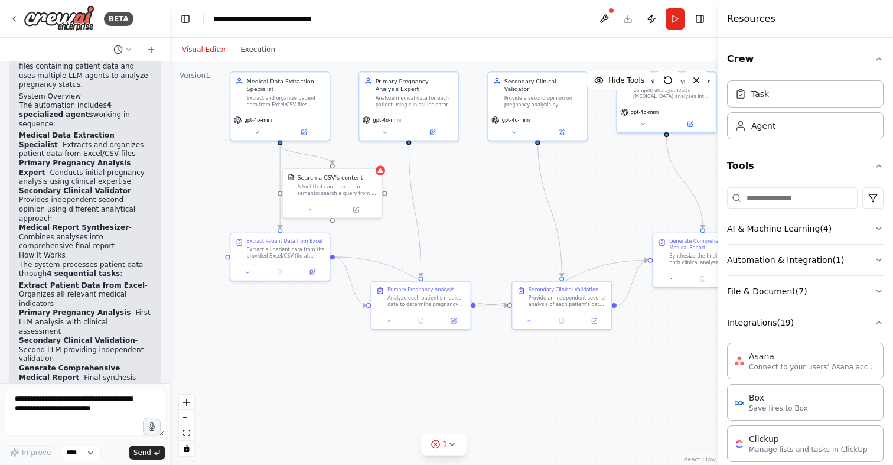
drag, startPoint x: 373, startPoint y: 389, endPoint x: 447, endPoint y: 347, distance: 85.1
click at [447, 348] on div ".deletable-edge-delete-btn { width: 20px; height: 20px; border: 0px solid #ffff…" at bounding box center [443, 262] width 547 height 403
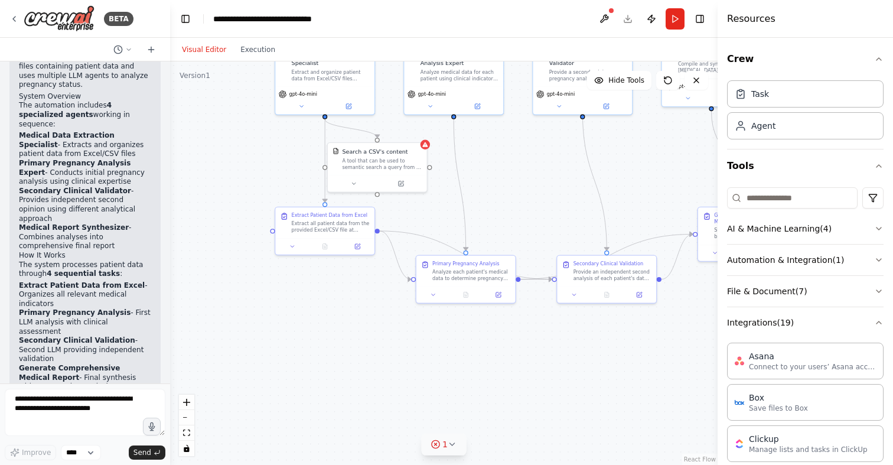
click at [454, 446] on icon at bounding box center [452, 443] width 9 height 9
click at [416, 360] on div ".deletable-edge-delete-btn { width: 20px; height: 20px; border: 0px solid #ffff…" at bounding box center [443, 262] width 547 height 403
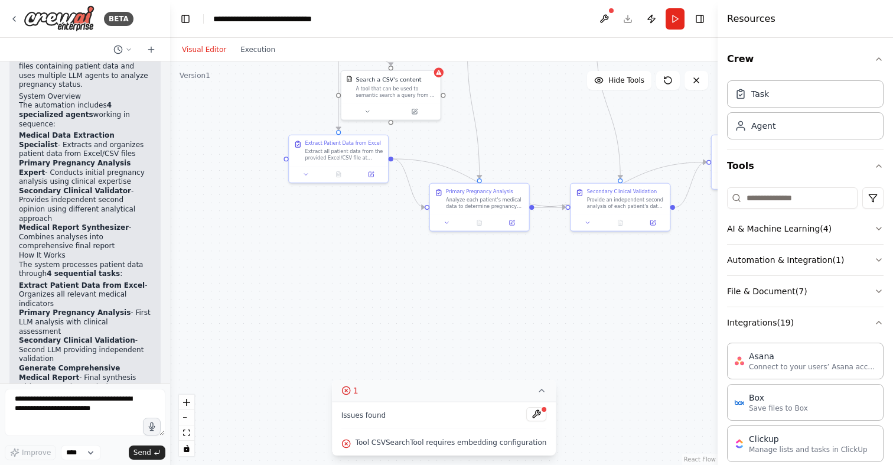
drag, startPoint x: 331, startPoint y: 326, endPoint x: 374, endPoint y: 203, distance: 130.9
click at [374, 203] on div ".deletable-edge-delete-btn { width: 20px; height: 20px; border: 0px solid #ffff…" at bounding box center [443, 262] width 547 height 403
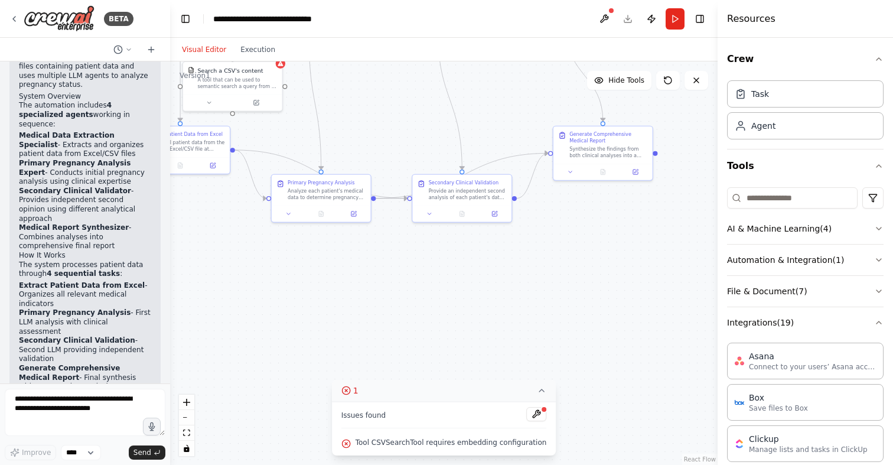
drag, startPoint x: 459, startPoint y: 271, endPoint x: 259, endPoint y: 327, distance: 207.2
click at [259, 327] on div ".deletable-edge-delete-btn { width: 20px; height: 20px; border: 0px solid #ffff…" at bounding box center [443, 262] width 547 height 403
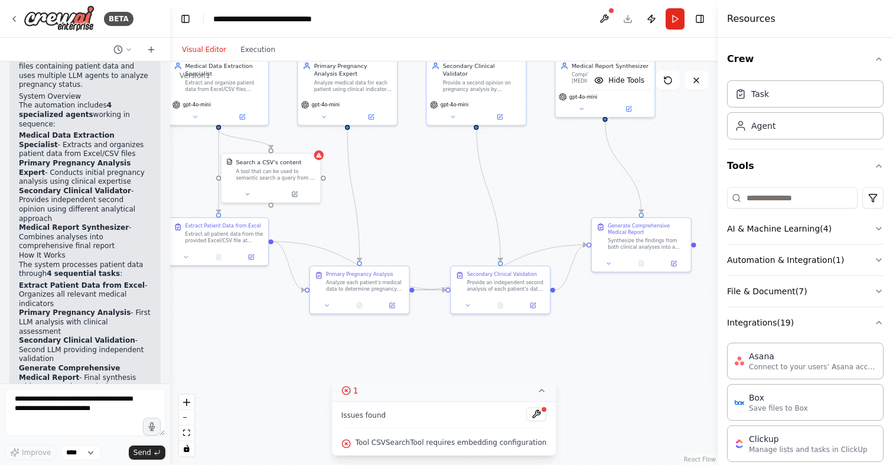
drag, startPoint x: 593, startPoint y: 234, endPoint x: 648, endPoint y: 328, distance: 108.8
click at [648, 327] on div ".deletable-edge-delete-btn { width: 20px; height: 20px; border: 0px solid #ffff…" at bounding box center [443, 262] width 547 height 403
